Goal: Find specific page/section: Find specific page/section

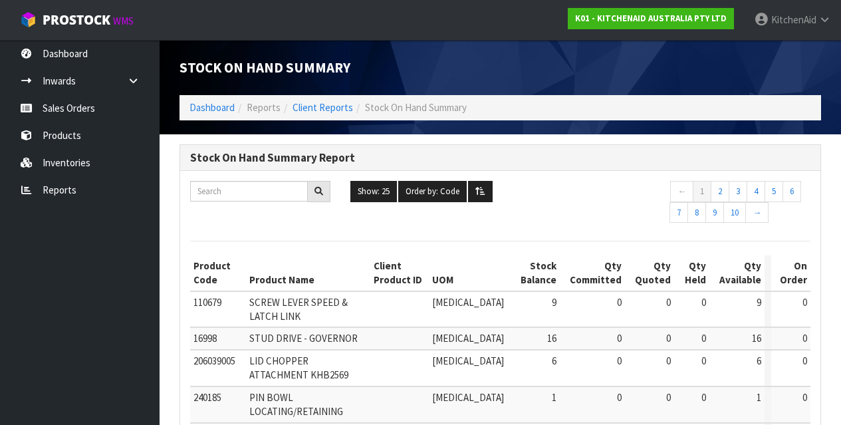
scroll to position [622, 0]
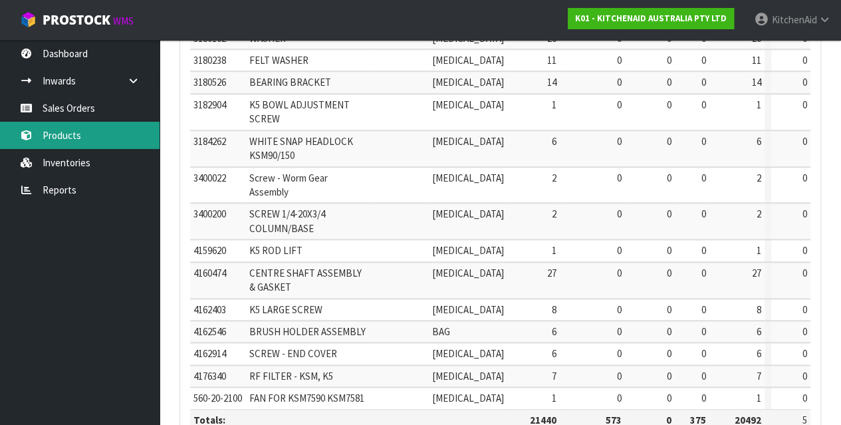
click at [81, 128] on link "Products" at bounding box center [80, 135] width 160 height 27
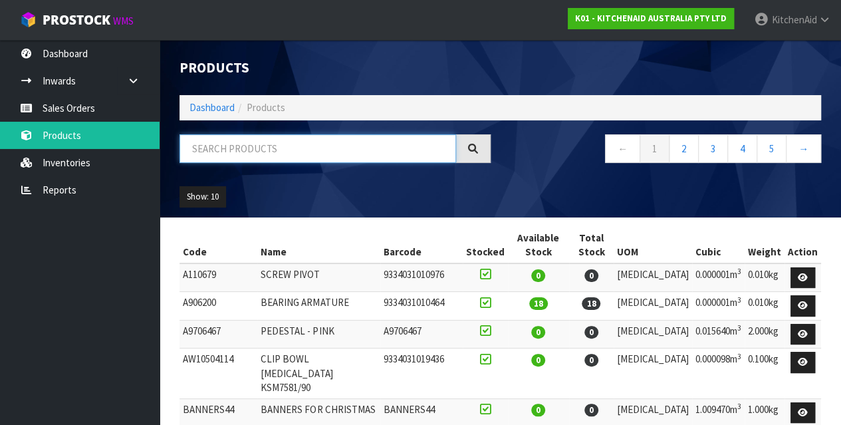
click at [263, 149] on input "text" at bounding box center [317, 148] width 277 height 29
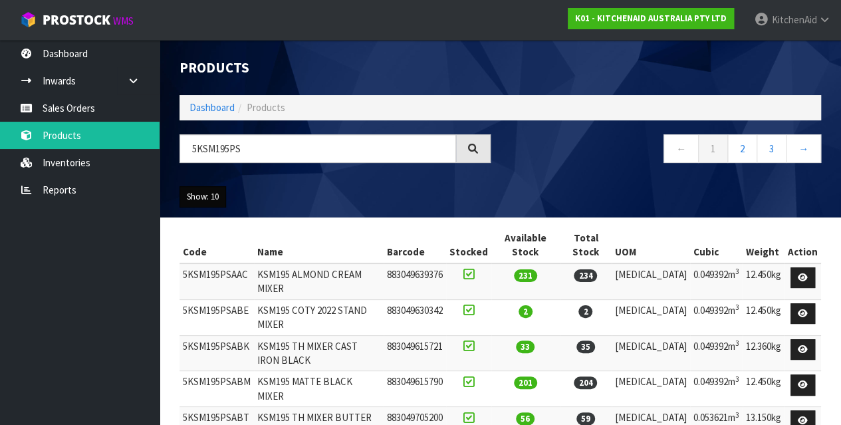
click at [211, 200] on button "Show: 10" at bounding box center [202, 196] width 47 height 21
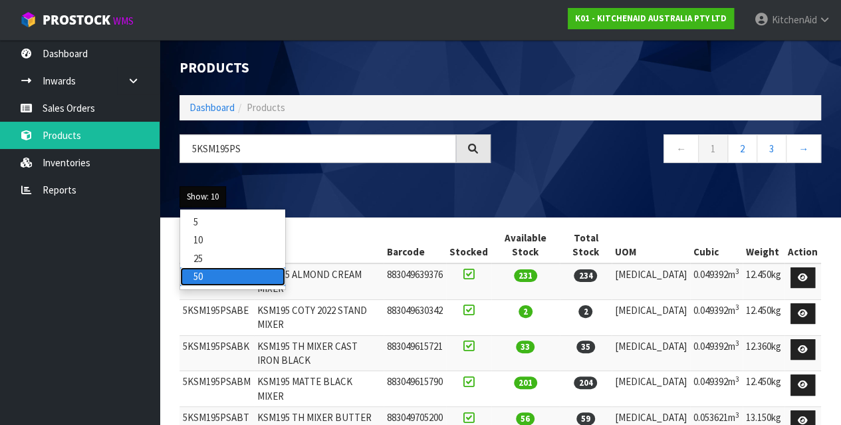
click at [218, 270] on link "50" at bounding box center [232, 276] width 105 height 18
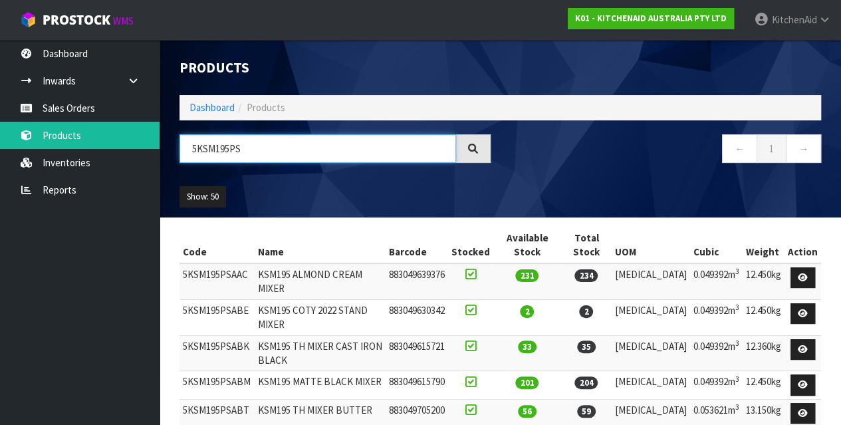
drag, startPoint x: 268, startPoint y: 142, endPoint x: 170, endPoint y: 166, distance: 100.6
click at [170, 166] on div "5KSM195PS" at bounding box center [335, 153] width 331 height 39
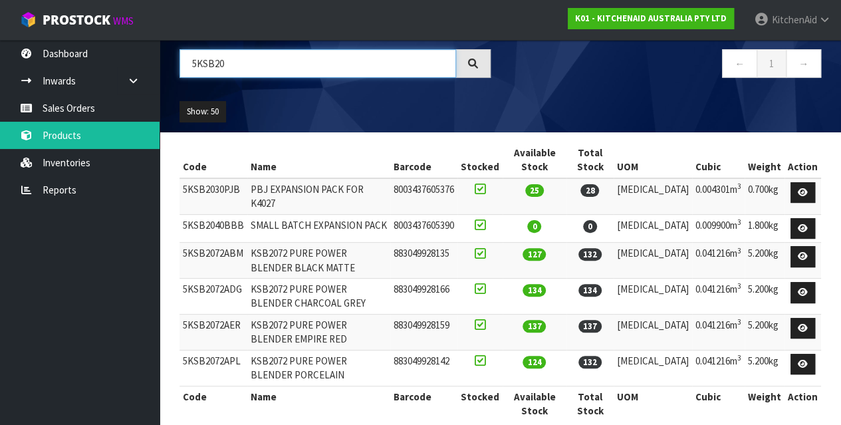
scroll to position [94, 0]
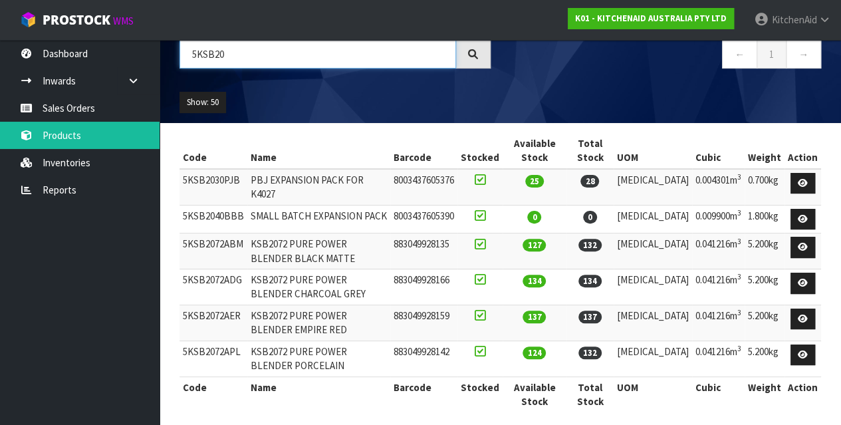
type input "5KSB20"
drag, startPoint x: 246, startPoint y: 235, endPoint x: 183, endPoint y: 248, distance: 64.5
click at [183, 248] on tr "5KSB2072ABM KSB2072 PURE POWER BLENDER BLACK MATTE 883049928135 127 132 [MEDICA…" at bounding box center [499, 251] width 641 height 36
copy tr "5KSB2072ABM"
drag, startPoint x: 284, startPoint y: 250, endPoint x: 252, endPoint y: 233, distance: 36.0
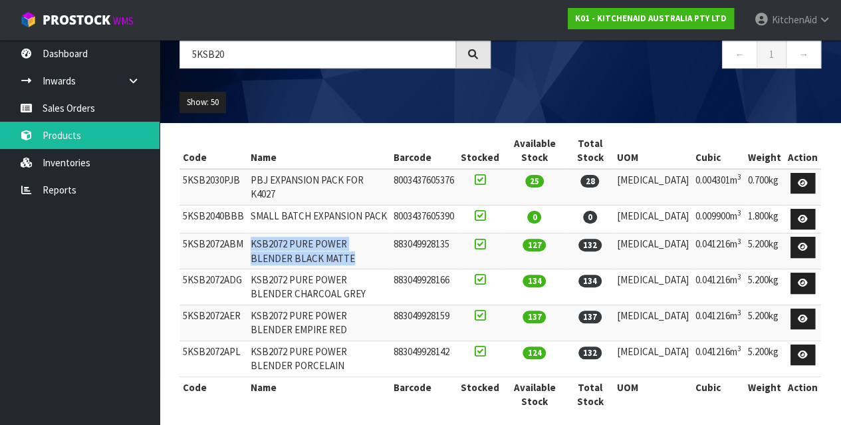
click at [252, 233] on td "KSB2072 PURE POWER BLENDER BLACK MATTE" at bounding box center [318, 251] width 143 height 36
copy td "KSB2072 PURE POWER BLENDER BLACK MATTE"
